Goal: Navigation & Orientation: Understand site structure

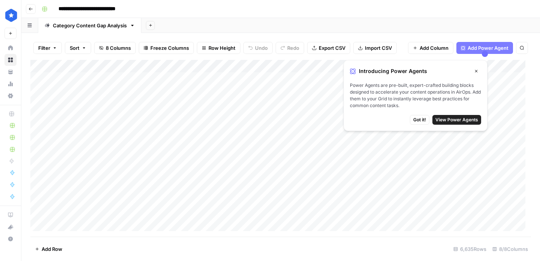
click at [475, 69] on icon "button" at bounding box center [476, 71] width 5 height 5
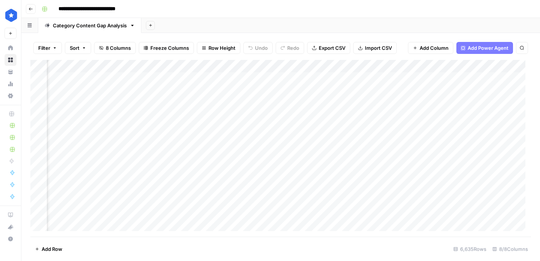
scroll to position [0, 247]
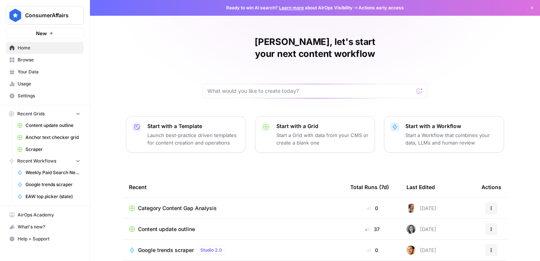
scroll to position [68, 0]
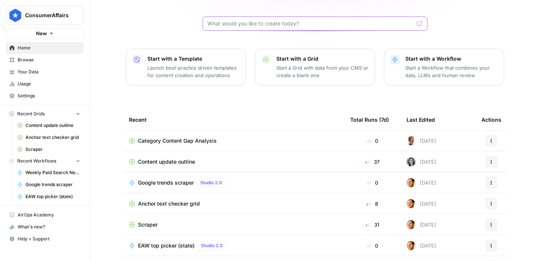
click at [305, 20] on input "text" at bounding box center [310, 24] width 206 height 8
click at [153, 11] on div "Elizabeth, let's start your next content workflow Start with a Template Launch …" at bounding box center [315, 110] width 450 height 357
click at [60, 60] on span "Browse" at bounding box center [49, 60] width 63 height 7
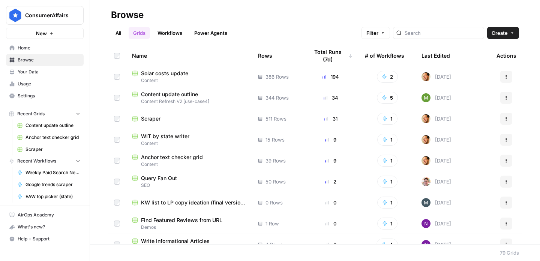
click at [388, 37] on button "Filter" at bounding box center [376, 33] width 29 height 12
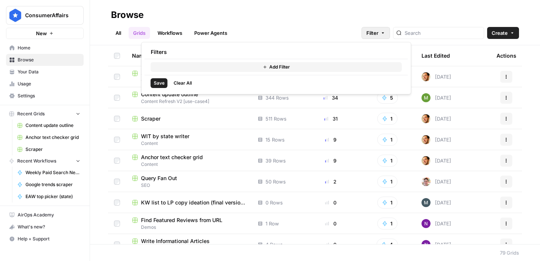
click at [233, 69] on button "Add Filter" at bounding box center [276, 67] width 251 height 10
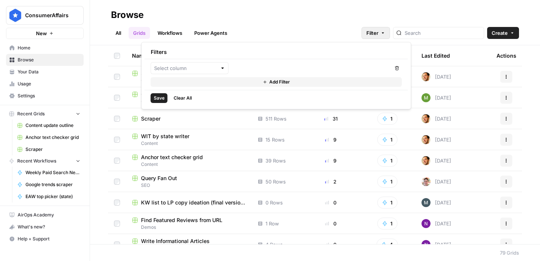
click at [185, 63] on div at bounding box center [190, 68] width 78 height 12
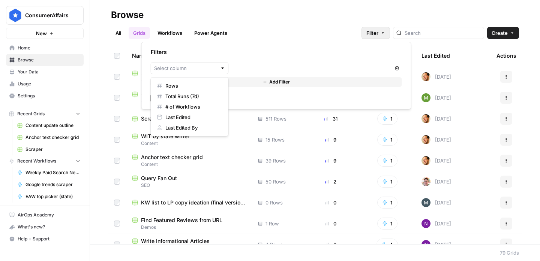
click at [250, 61] on div "Remove Add Filter" at bounding box center [276, 74] width 263 height 31
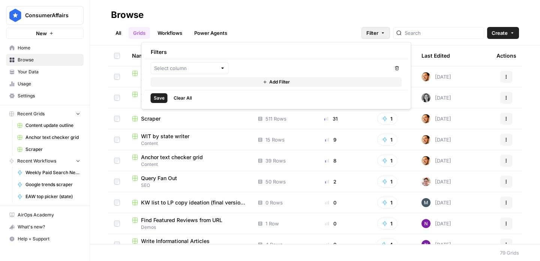
click at [188, 96] on span "Clear All" at bounding box center [183, 98] width 18 height 7
click at [390, 32] on button "Filter" at bounding box center [376, 33] width 29 height 12
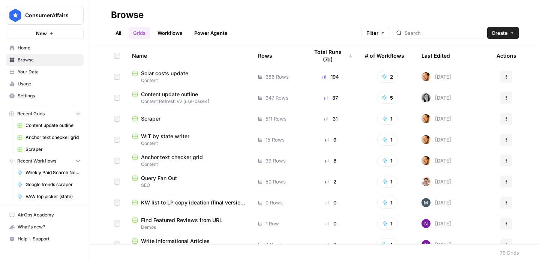
click at [207, 31] on link "Power Agents" at bounding box center [211, 33] width 42 height 12
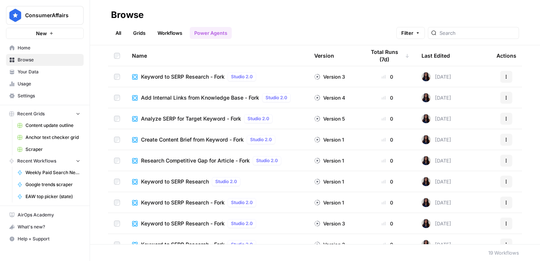
click at [164, 35] on link "Workflows" at bounding box center [170, 33] width 34 height 12
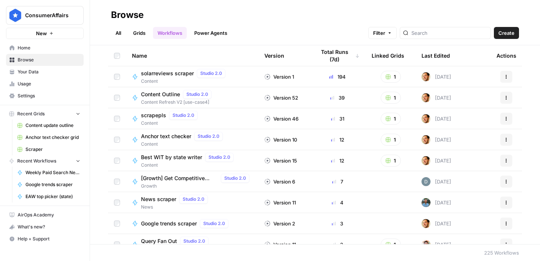
click at [137, 33] on link "Grids" at bounding box center [139, 33] width 21 height 12
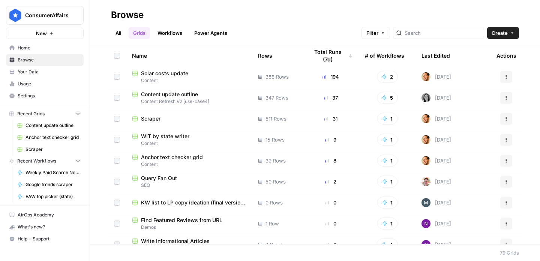
click at [176, 35] on link "Workflows" at bounding box center [170, 33] width 34 height 12
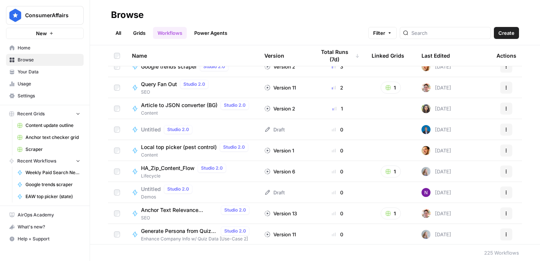
scroll to position [171, 0]
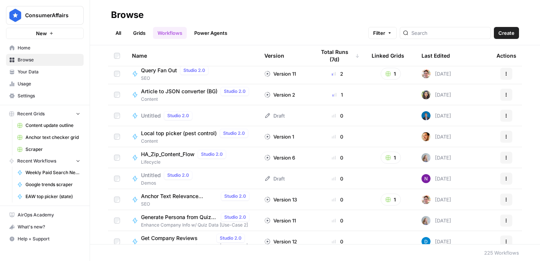
click at [120, 32] on link "All" at bounding box center [118, 33] width 15 height 12
